Goal: Task Accomplishment & Management: Complete application form

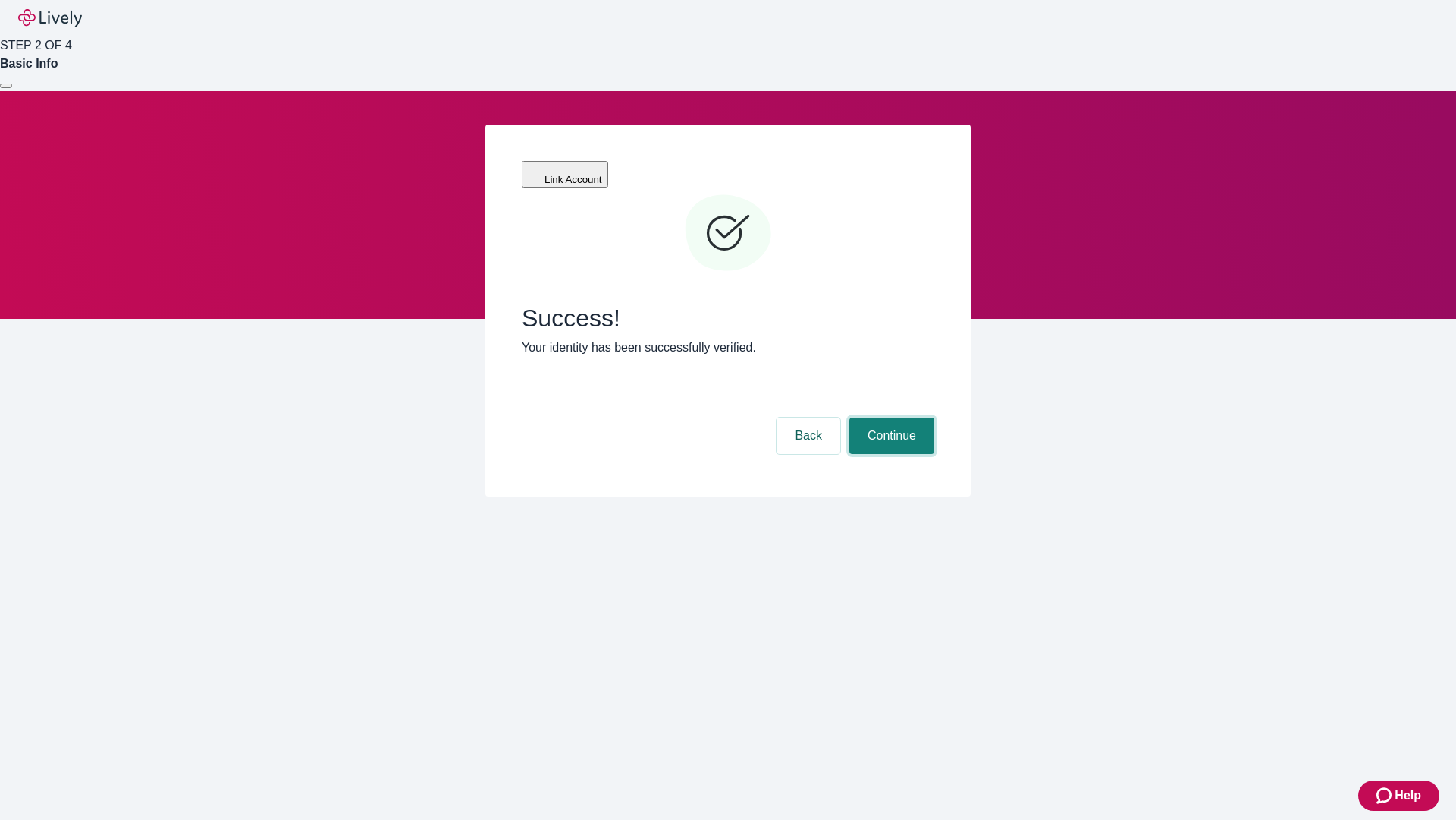
click at [890, 417] on button "Continue" at bounding box center [892, 435] width 85 height 36
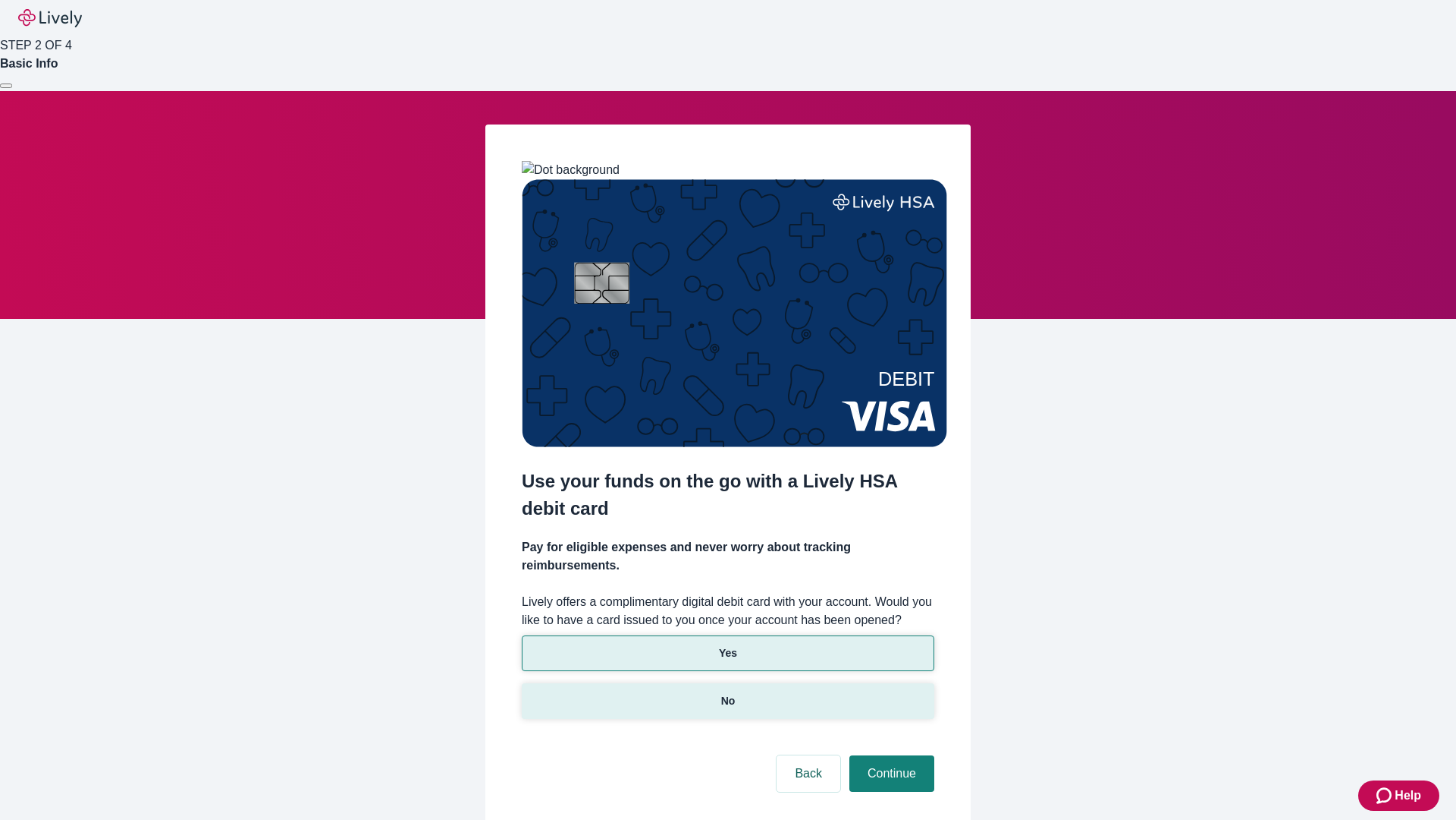
click at [727, 693] on p "No" at bounding box center [728, 701] width 15 height 16
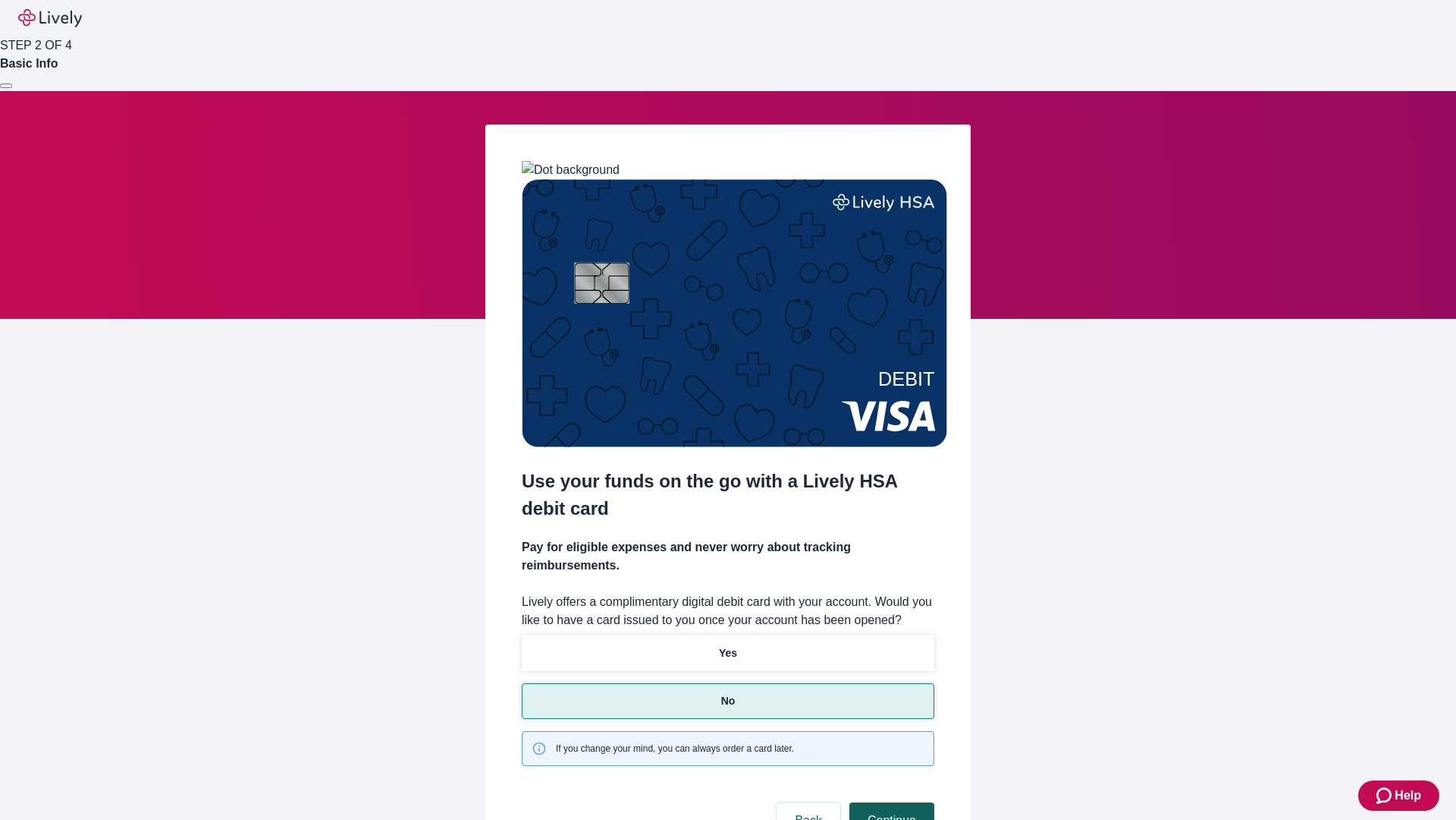
click at [890, 802] on button "Continue" at bounding box center [892, 820] width 85 height 36
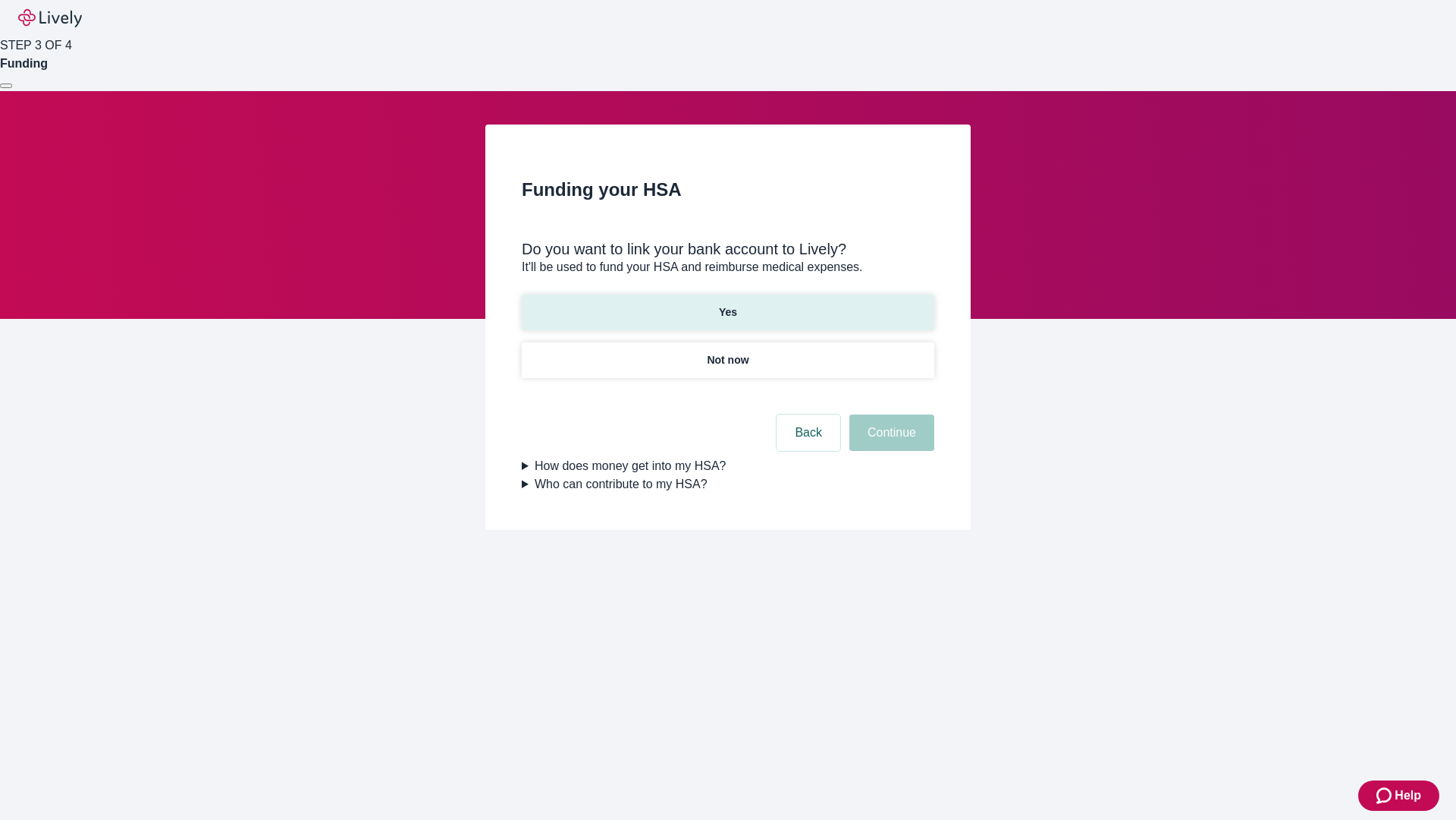
click at [727, 304] on p "Yes" at bounding box center [728, 312] width 19 height 16
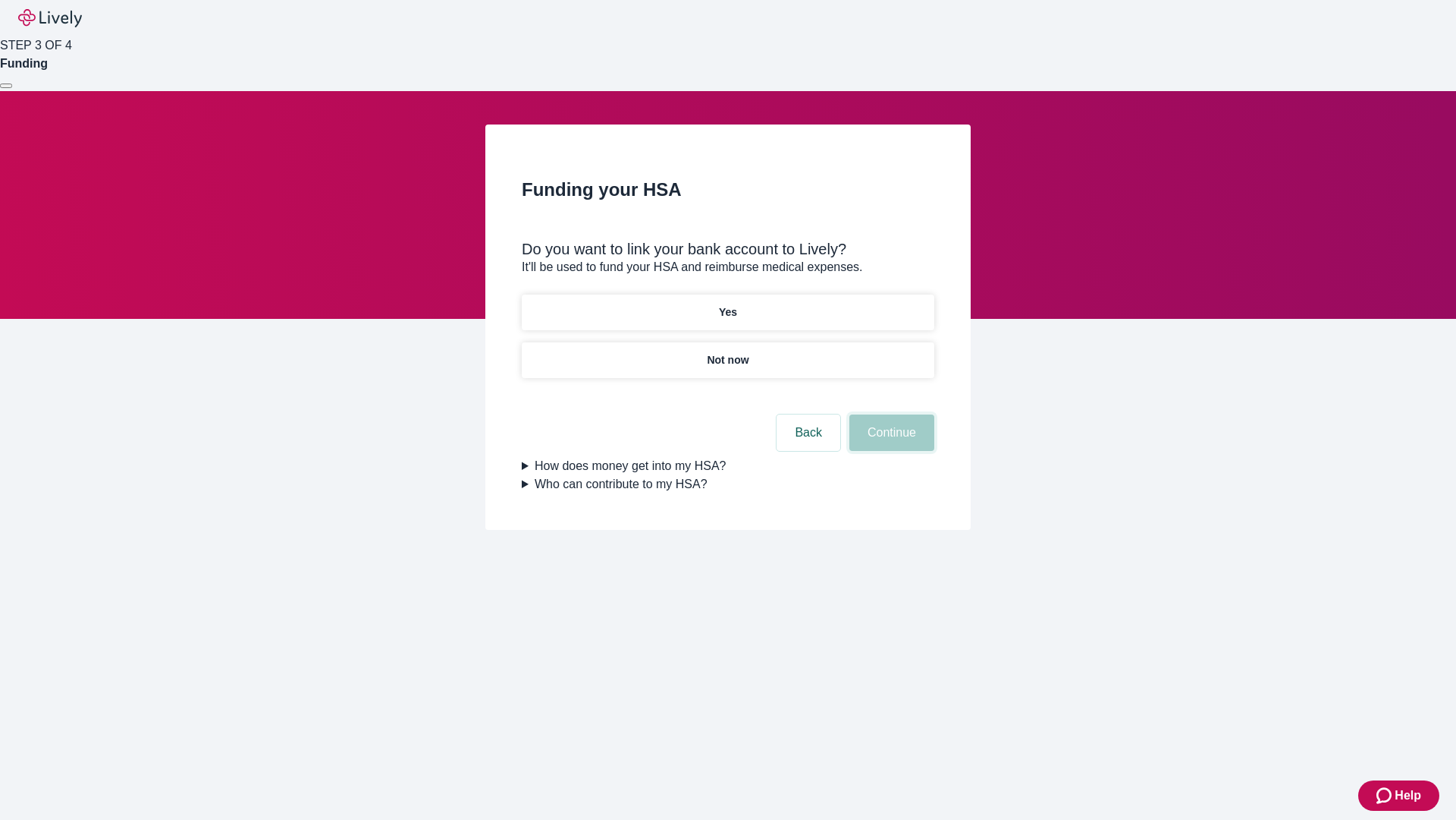
click at [890, 414] on button "Continue" at bounding box center [892, 432] width 85 height 36
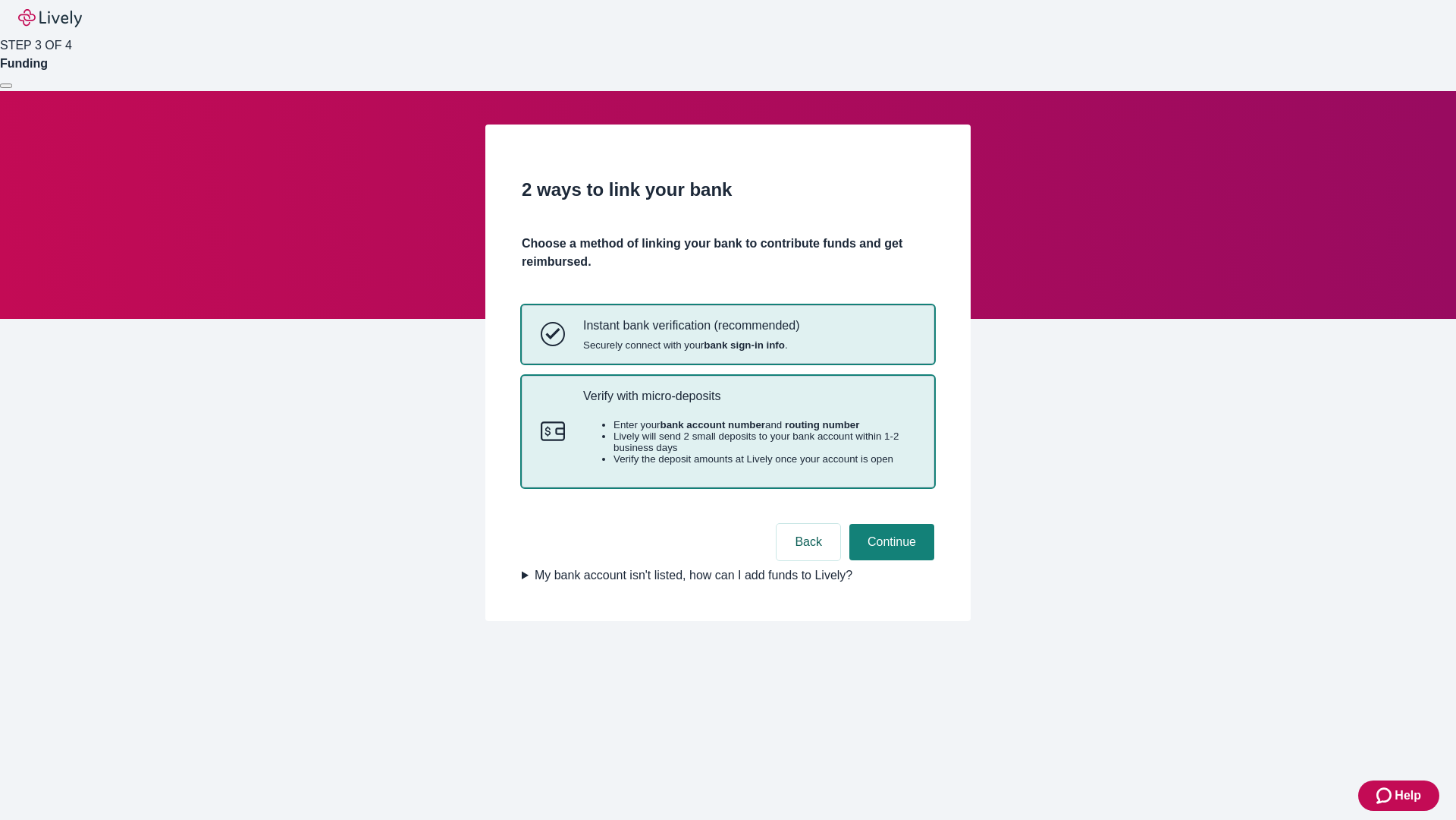
click at [748, 403] on p "Verify with micro-deposits" at bounding box center [749, 396] width 332 height 15
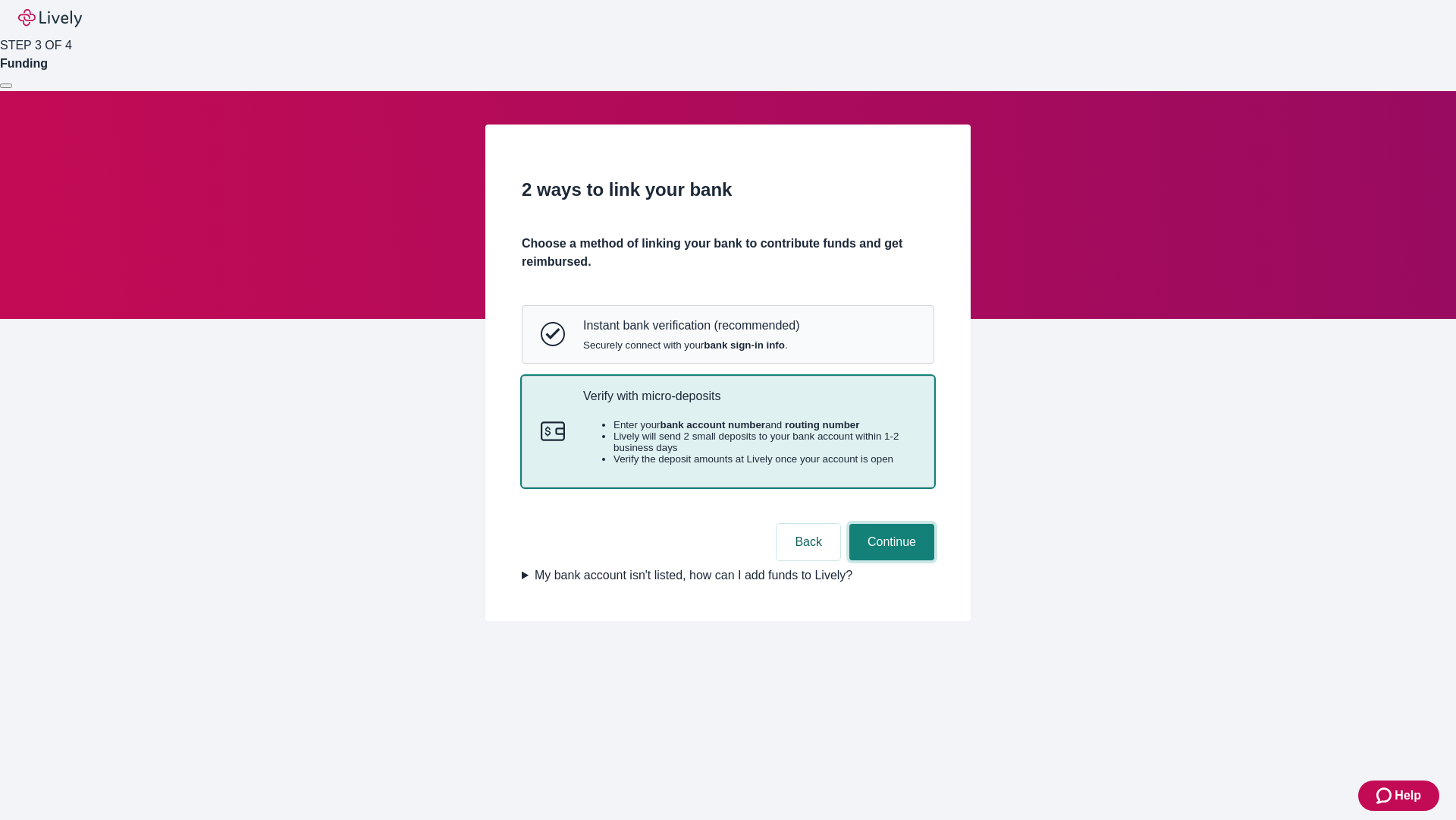
click at [890, 560] on button "Continue" at bounding box center [892, 541] width 85 height 36
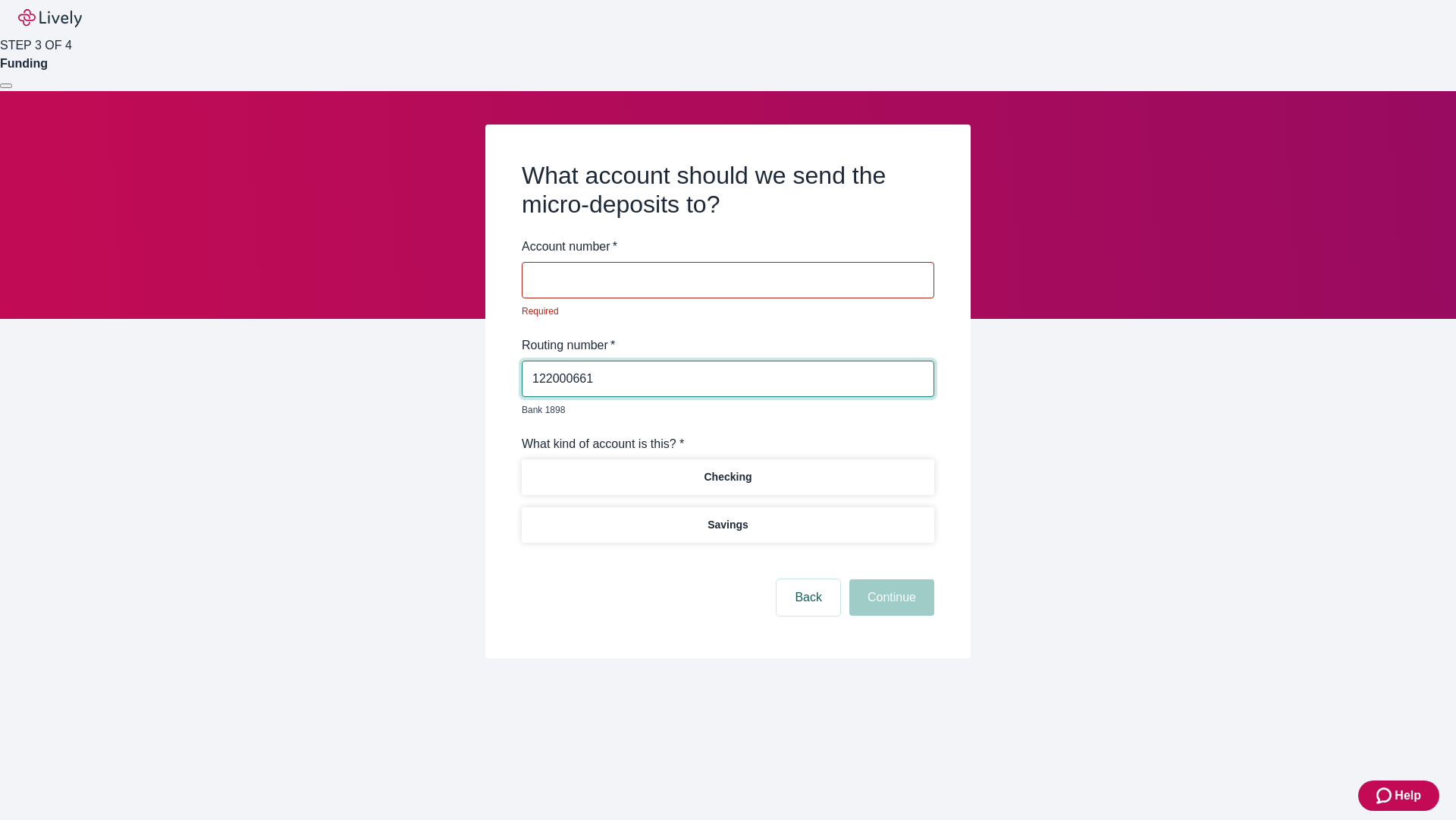
type input "122000661"
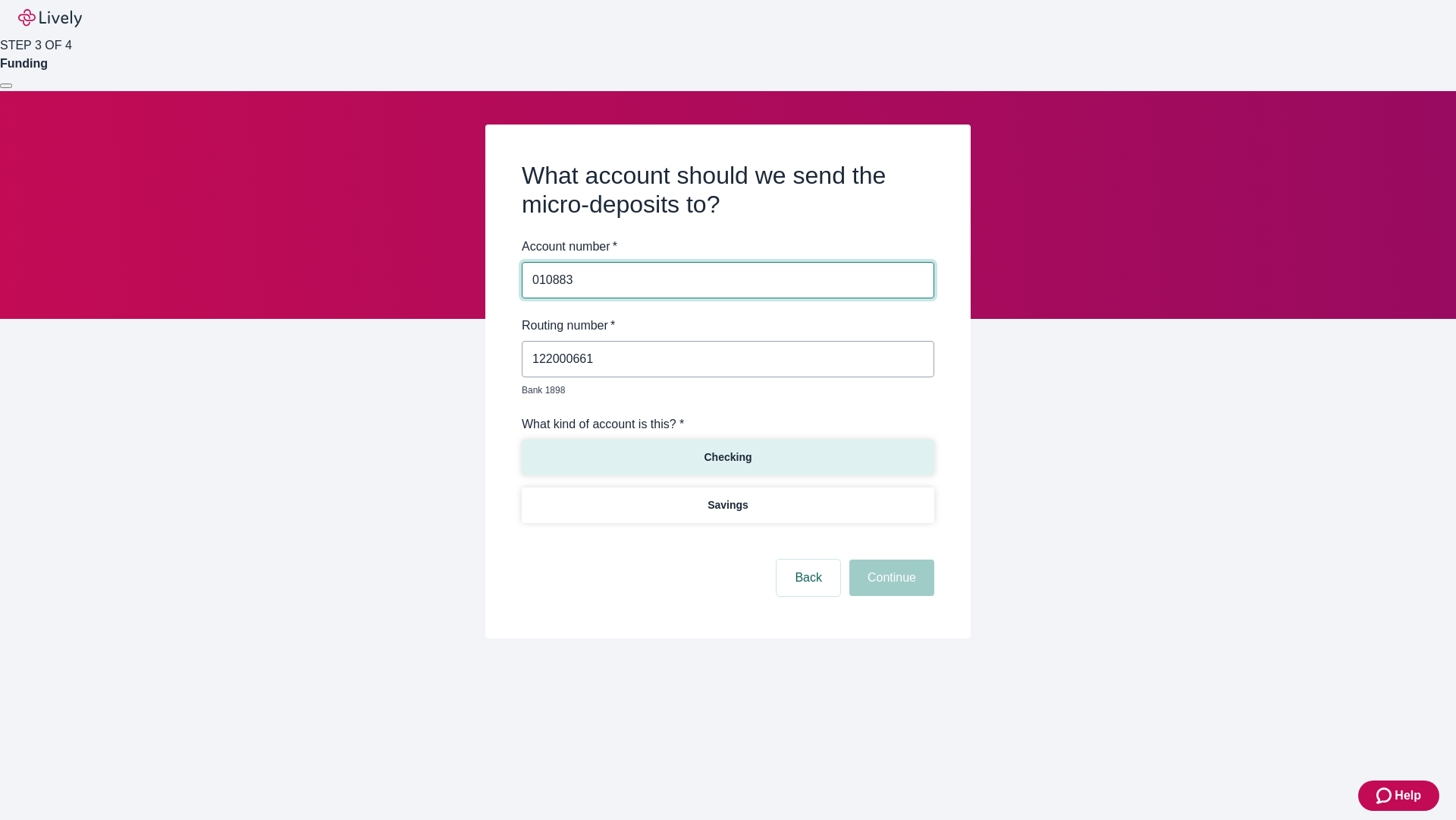
type input "010883"
click at [727, 449] on p "Checking" at bounding box center [727, 457] width 48 height 16
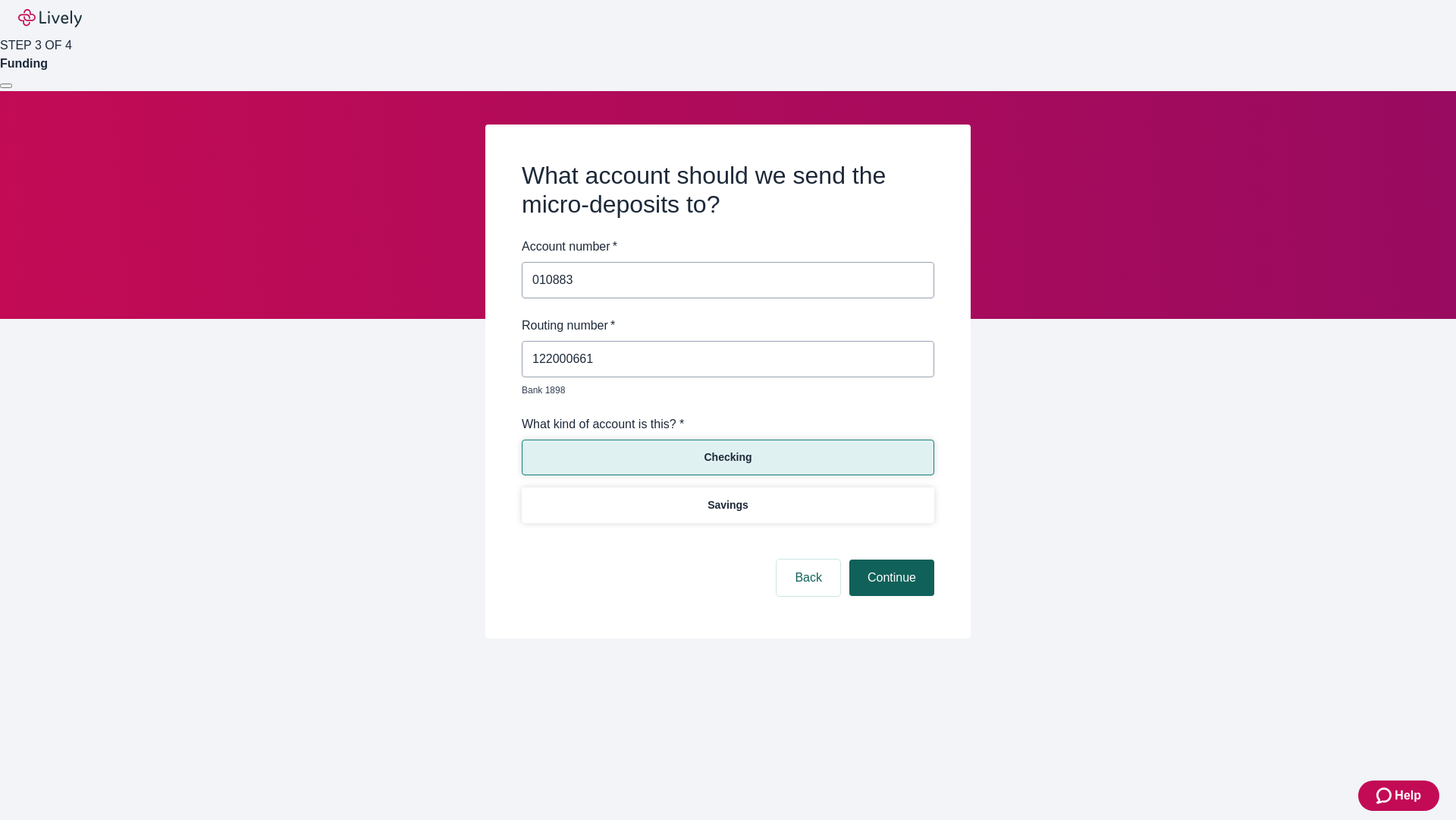
click at [890, 560] on button "Continue" at bounding box center [892, 577] width 85 height 36
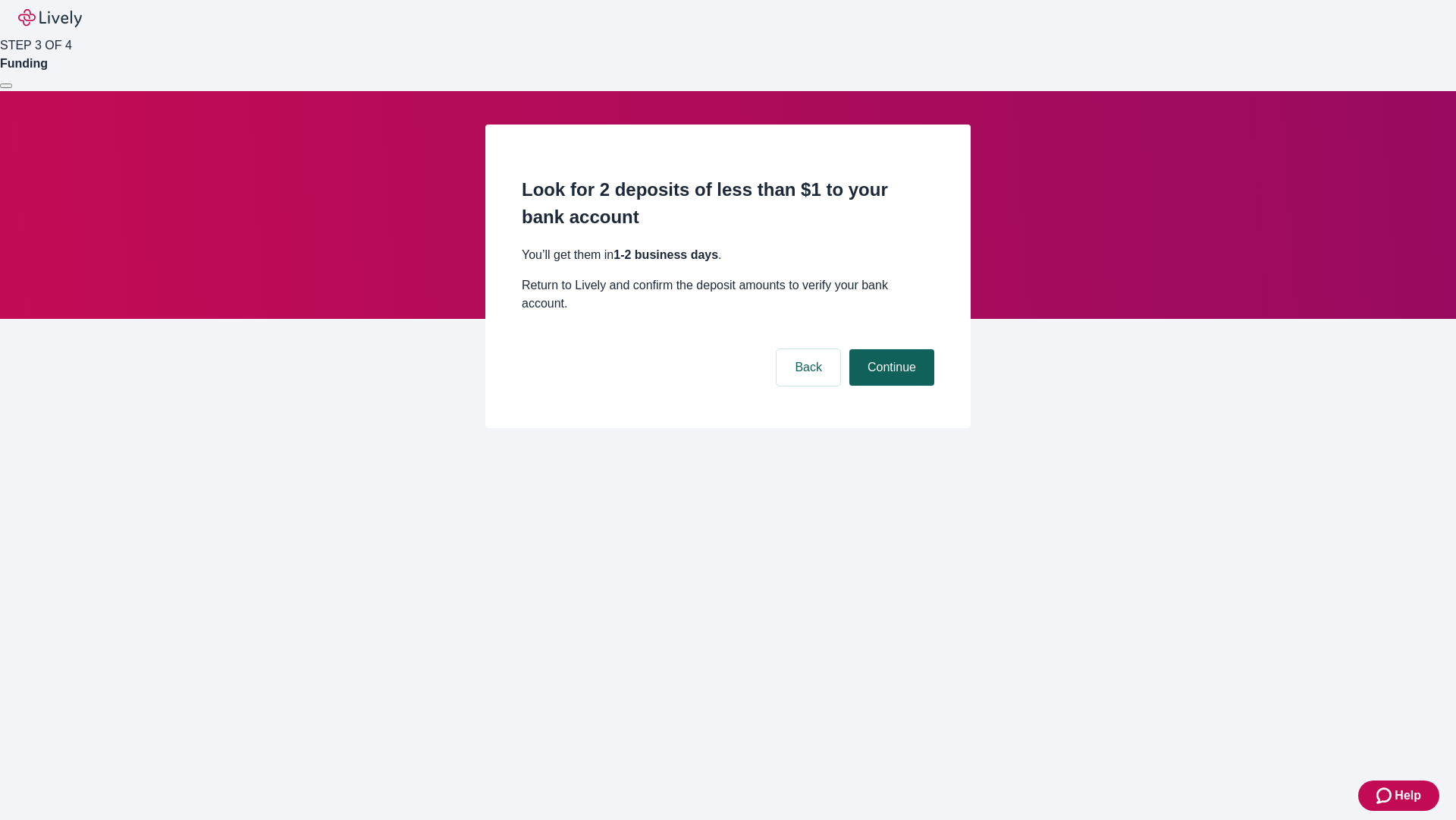
click at [890, 349] on button "Continue" at bounding box center [892, 367] width 85 height 36
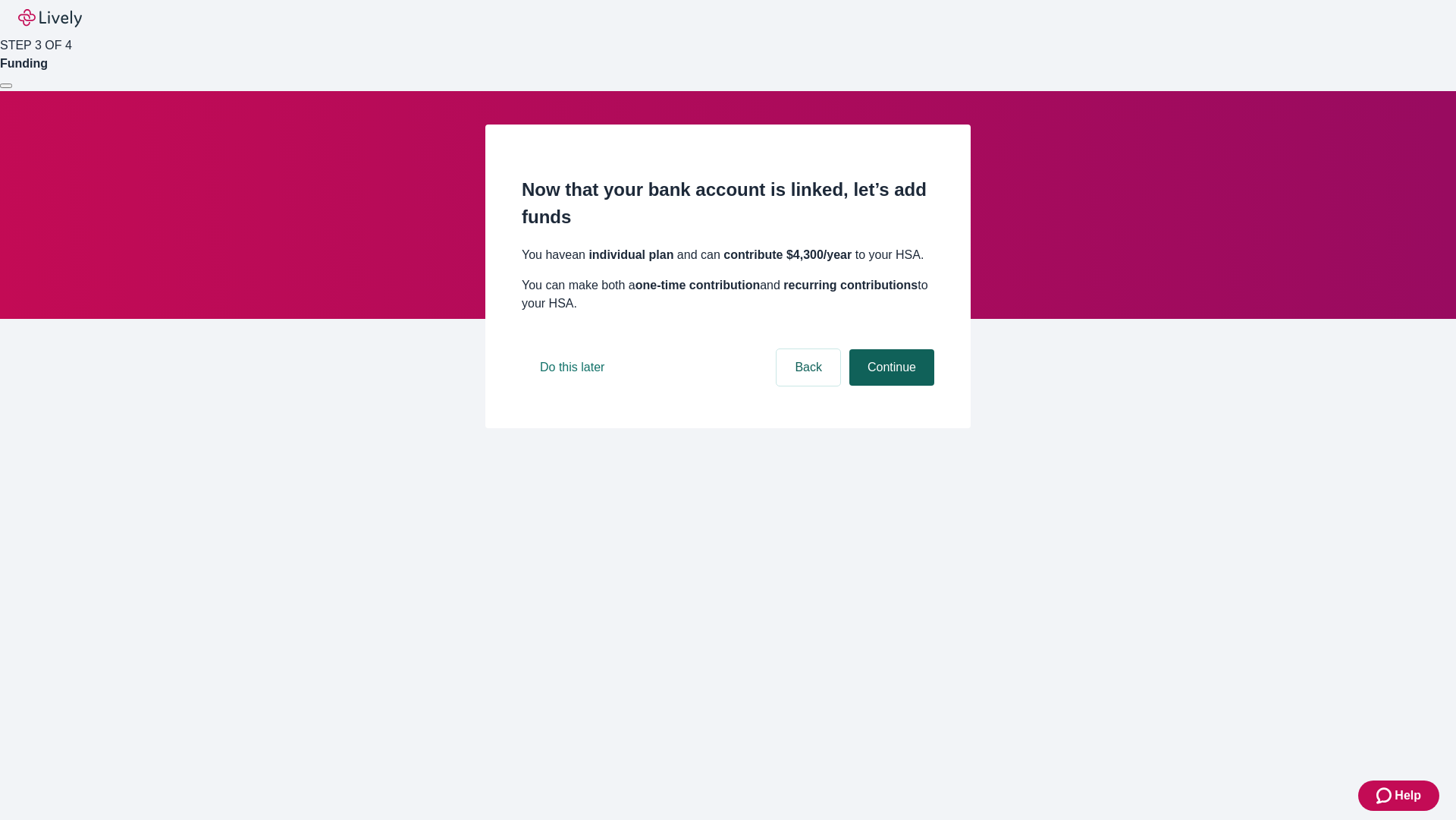
click at [890, 385] on button "Continue" at bounding box center [892, 367] width 85 height 36
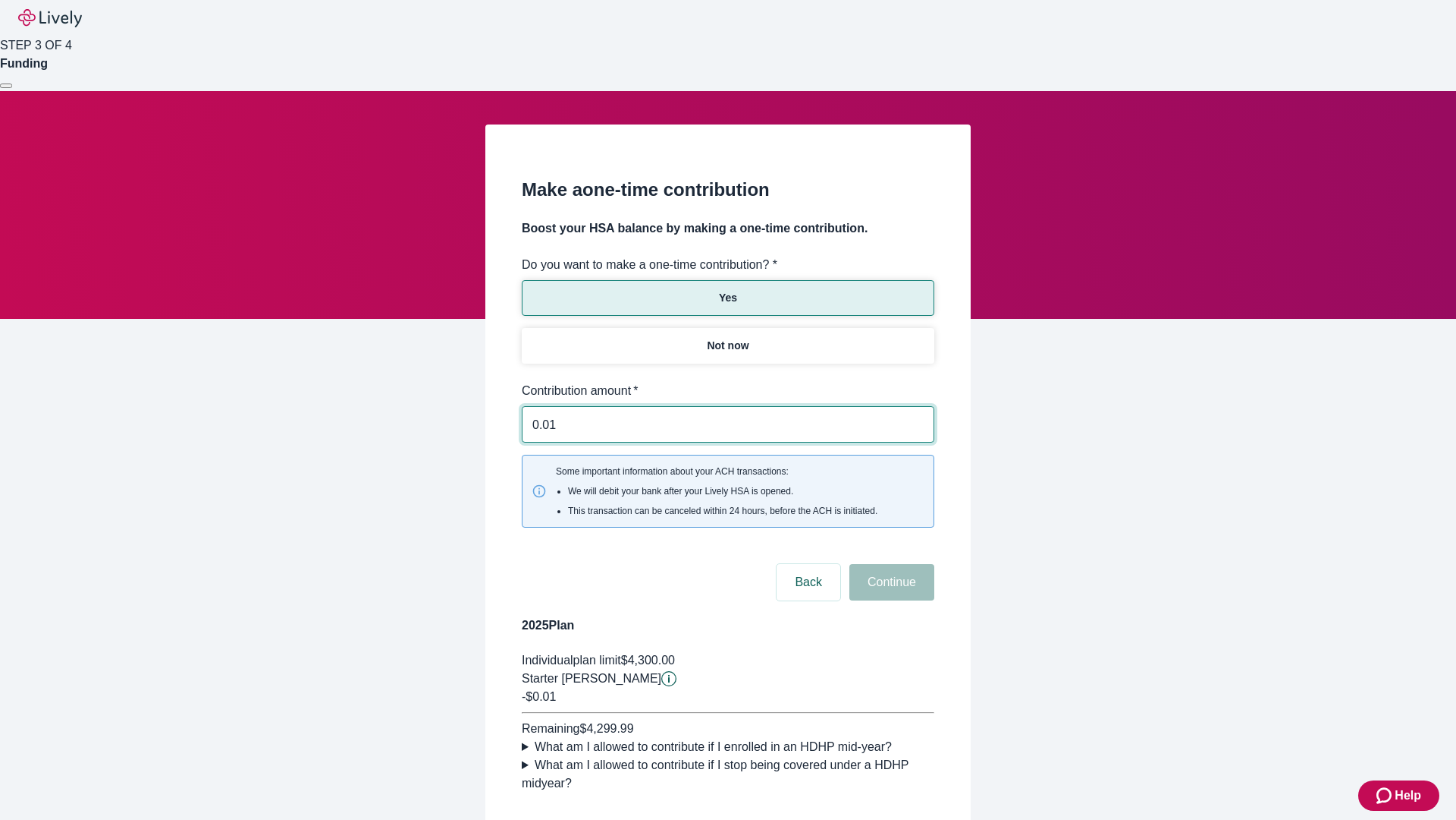
type input "0.01"
click at [890, 564] on button "Continue" at bounding box center [892, 581] width 85 height 36
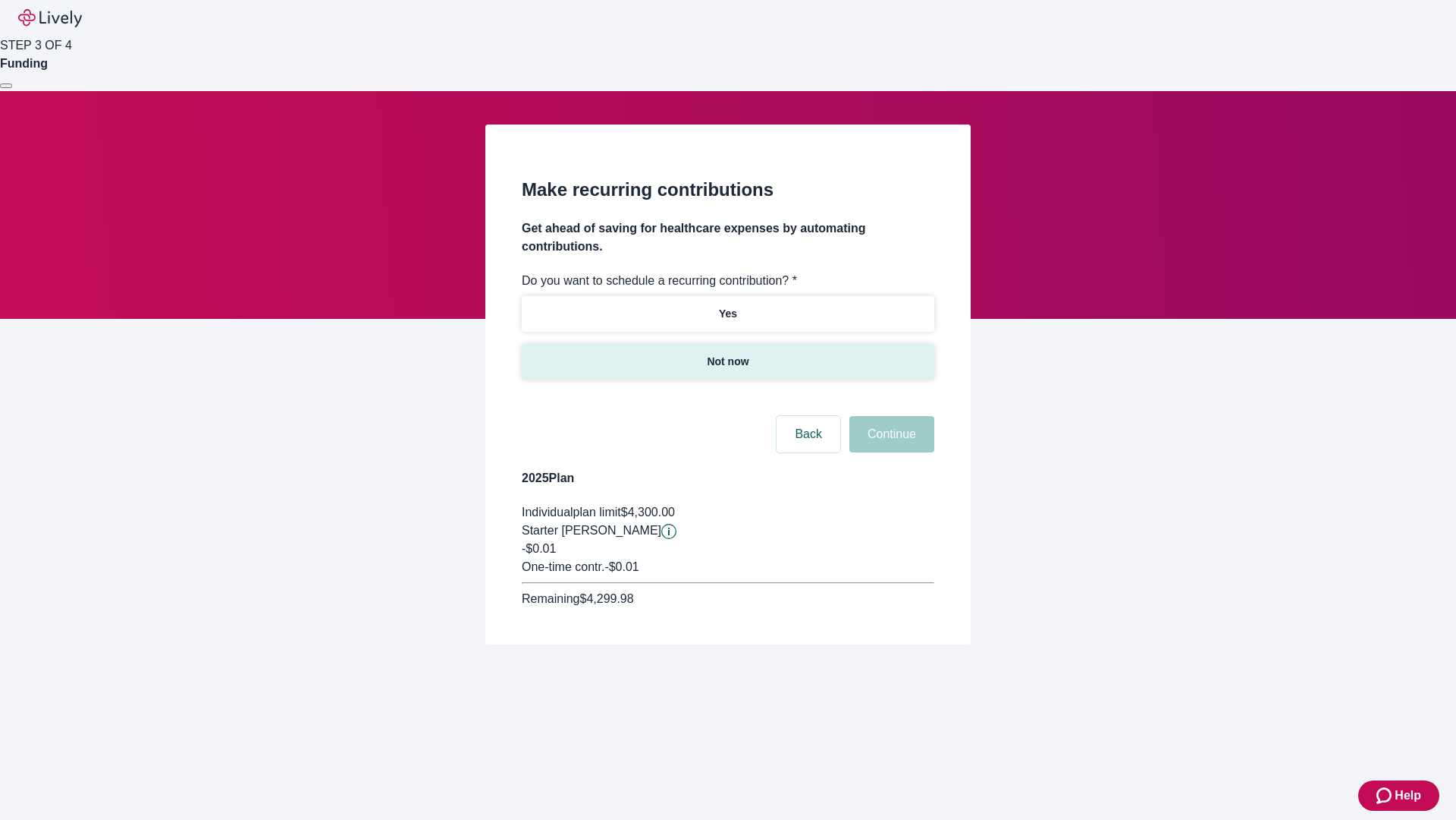
click at [727, 354] on p "Not now" at bounding box center [727, 362] width 42 height 16
click at [890, 416] on button "Continue" at bounding box center [892, 434] width 85 height 36
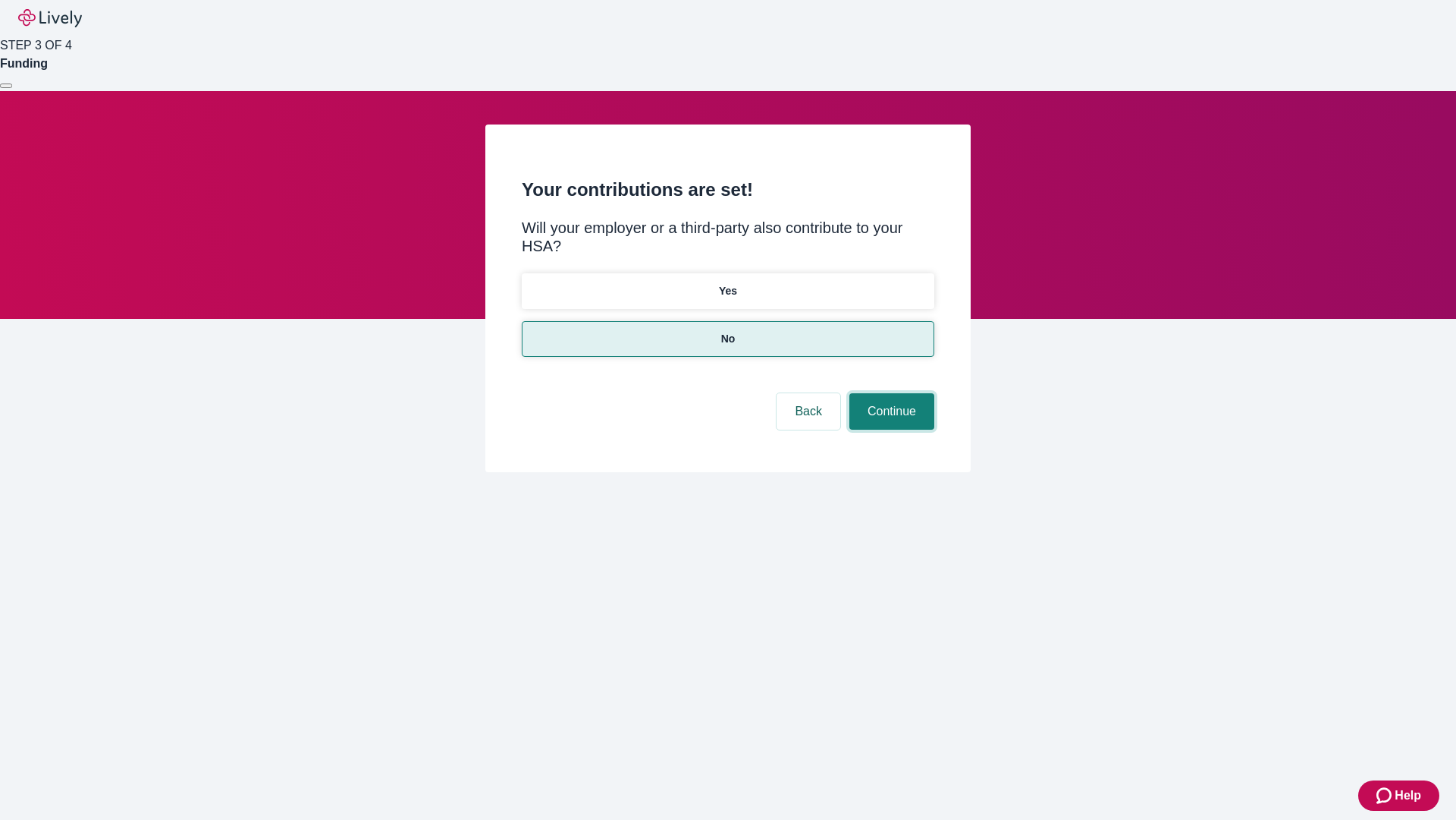
click at [890, 393] on button "Continue" at bounding box center [892, 410] width 85 height 36
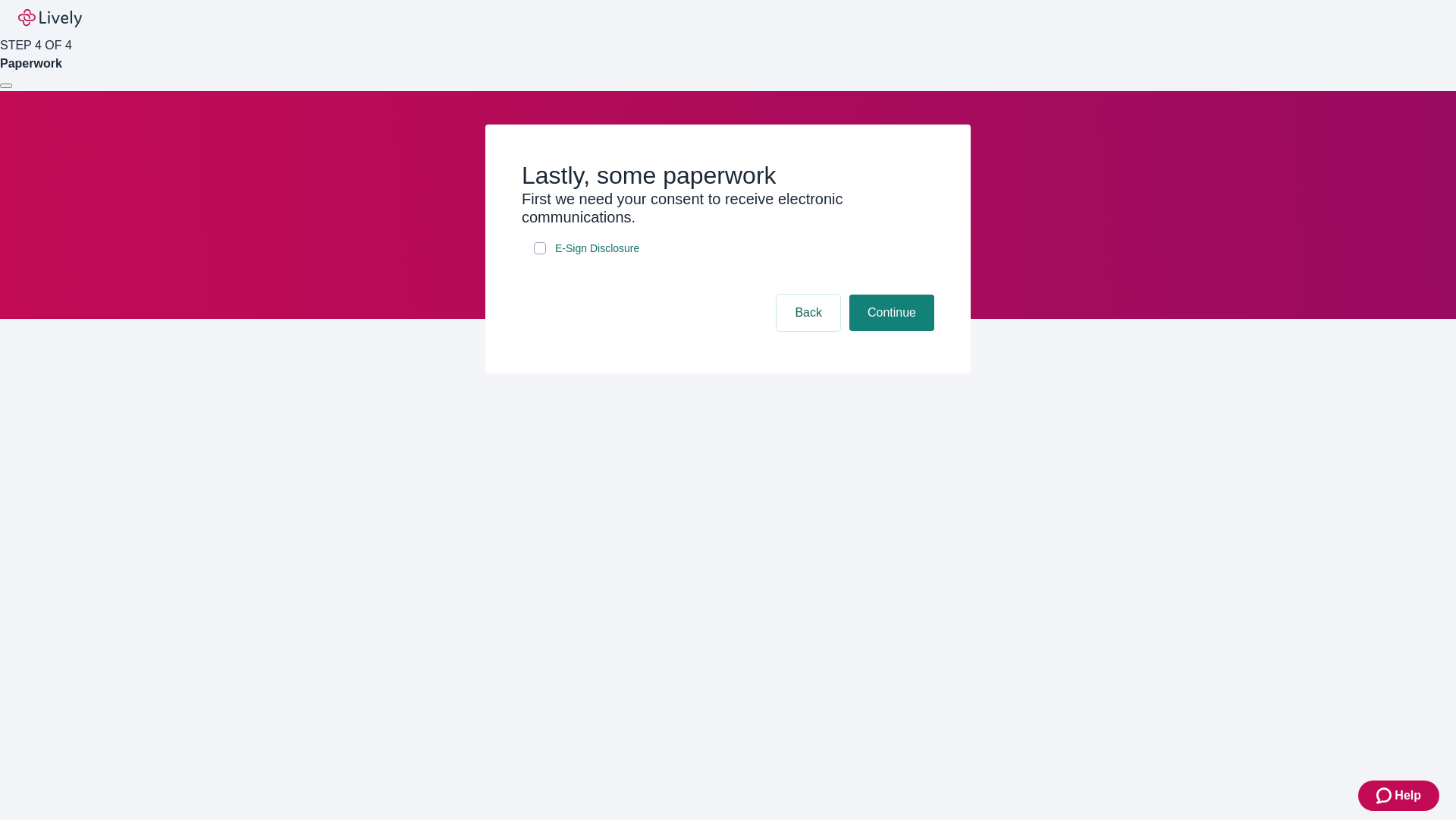
click at [540, 254] on input "E-Sign Disclosure" at bounding box center [540, 248] width 12 height 12
checkbox input "true"
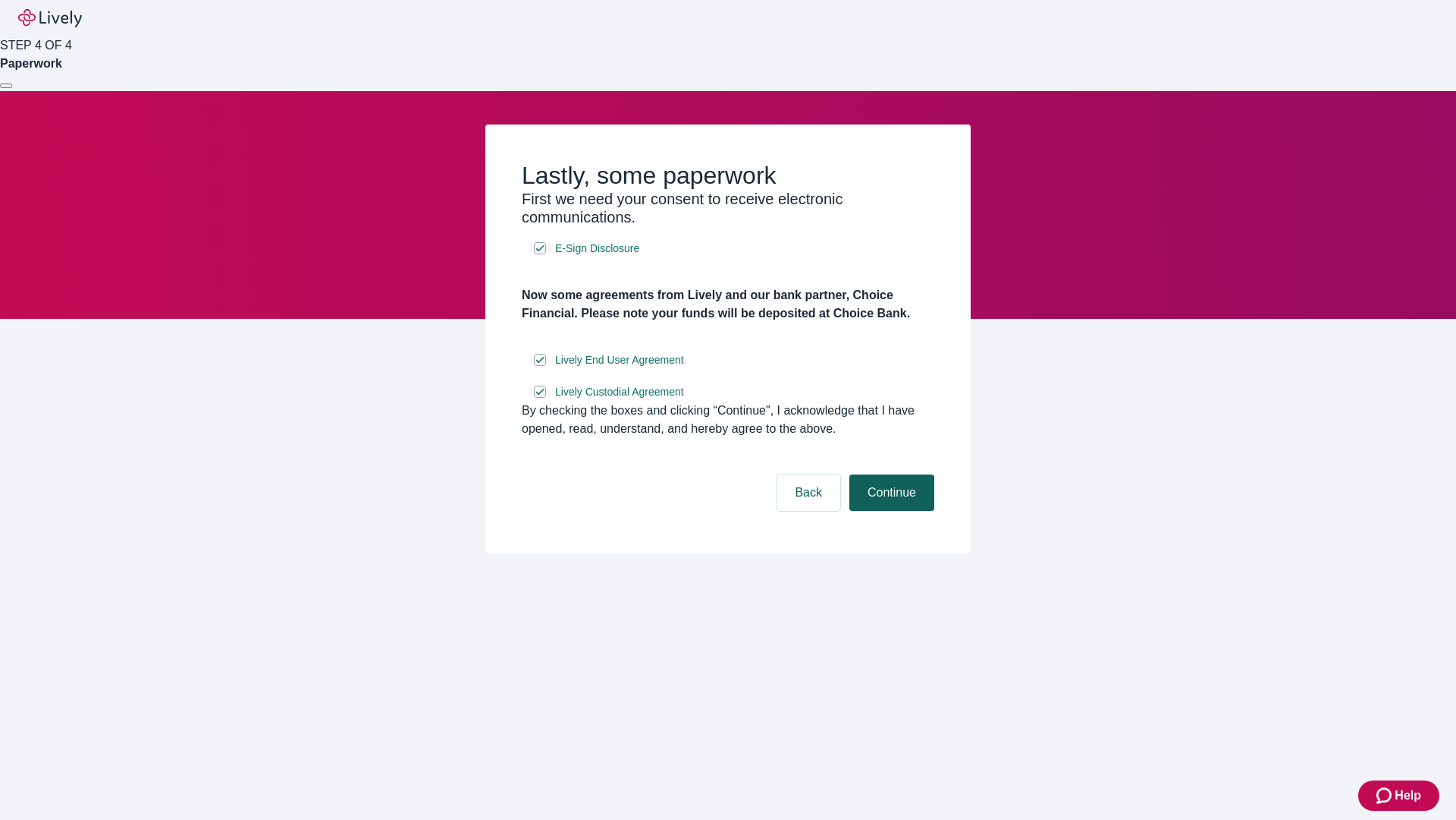
click at [890, 511] on button "Continue" at bounding box center [892, 491] width 85 height 36
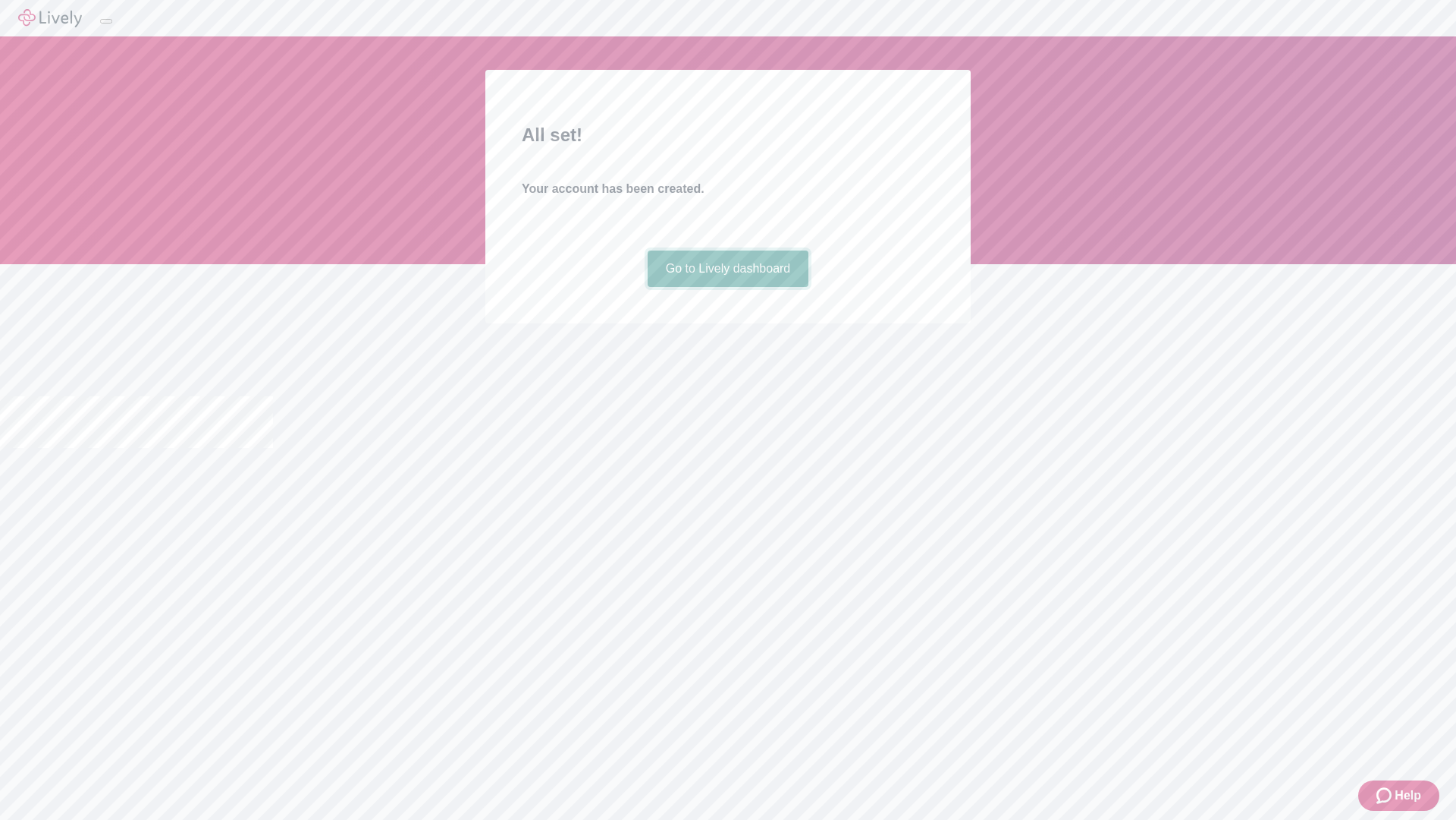
click at [727, 287] on link "Go to Lively dashboard" at bounding box center [729, 268] width 162 height 36
